Goal: Find specific fact

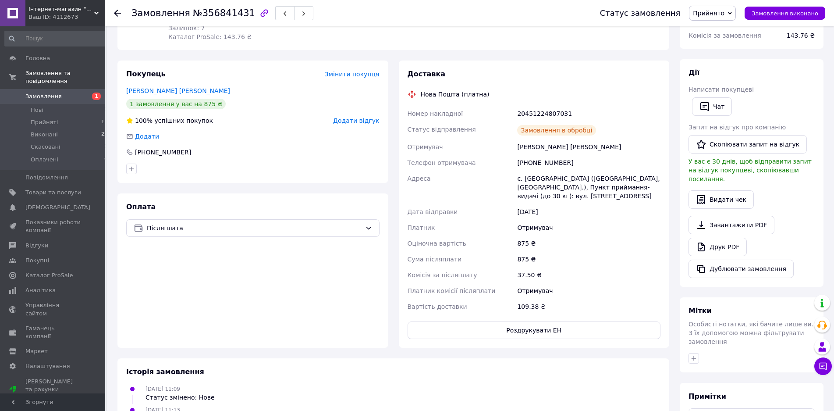
scroll to position [134, 0]
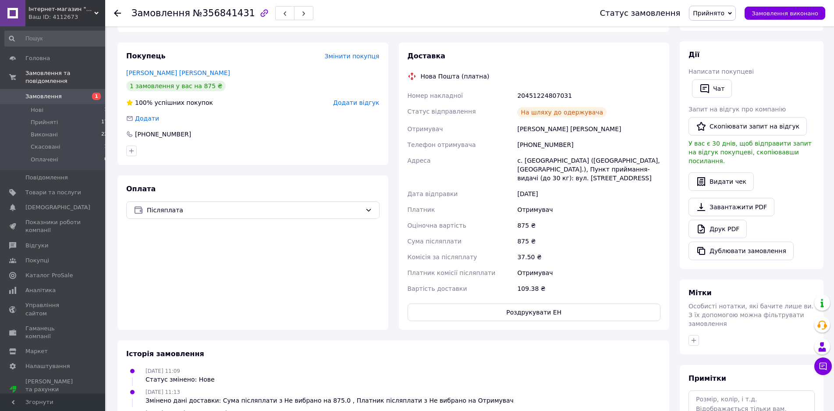
click at [526, 97] on div "20451224807031" at bounding box center [588, 96] width 147 height 16
copy div "20451224807031"
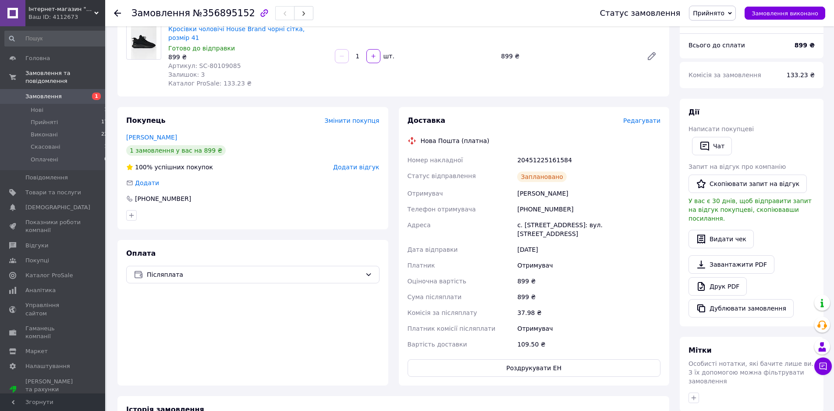
scroll to position [89, 0]
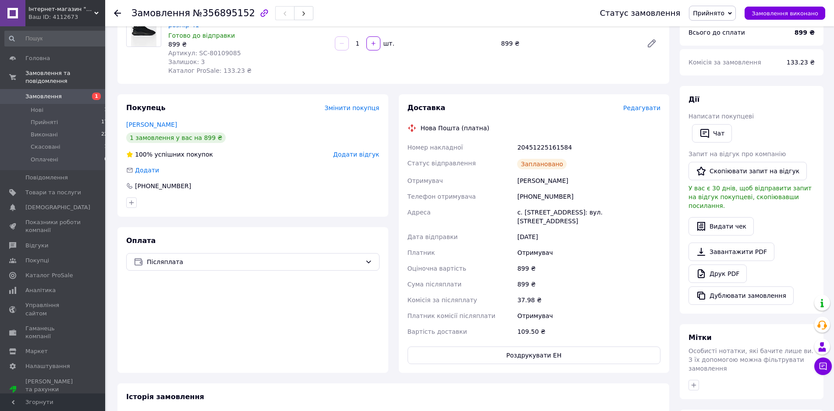
click at [535, 142] on div "20451225161584" at bounding box center [588, 147] width 147 height 16
copy div "20451225161584"
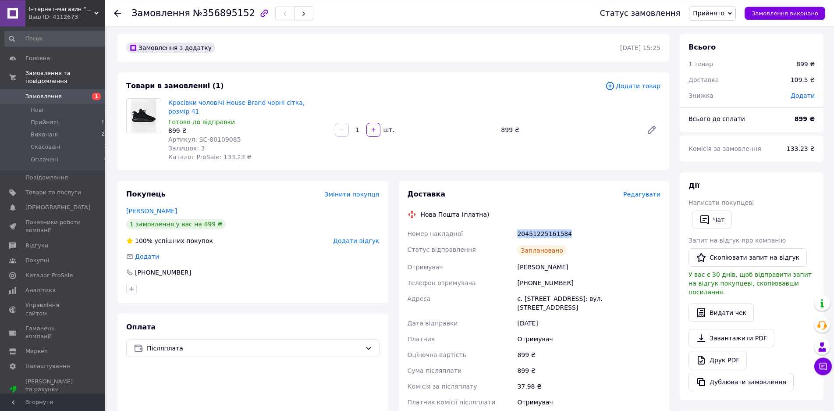
scroll to position [0, 0]
